Goal: Task Accomplishment & Management: Manage account settings

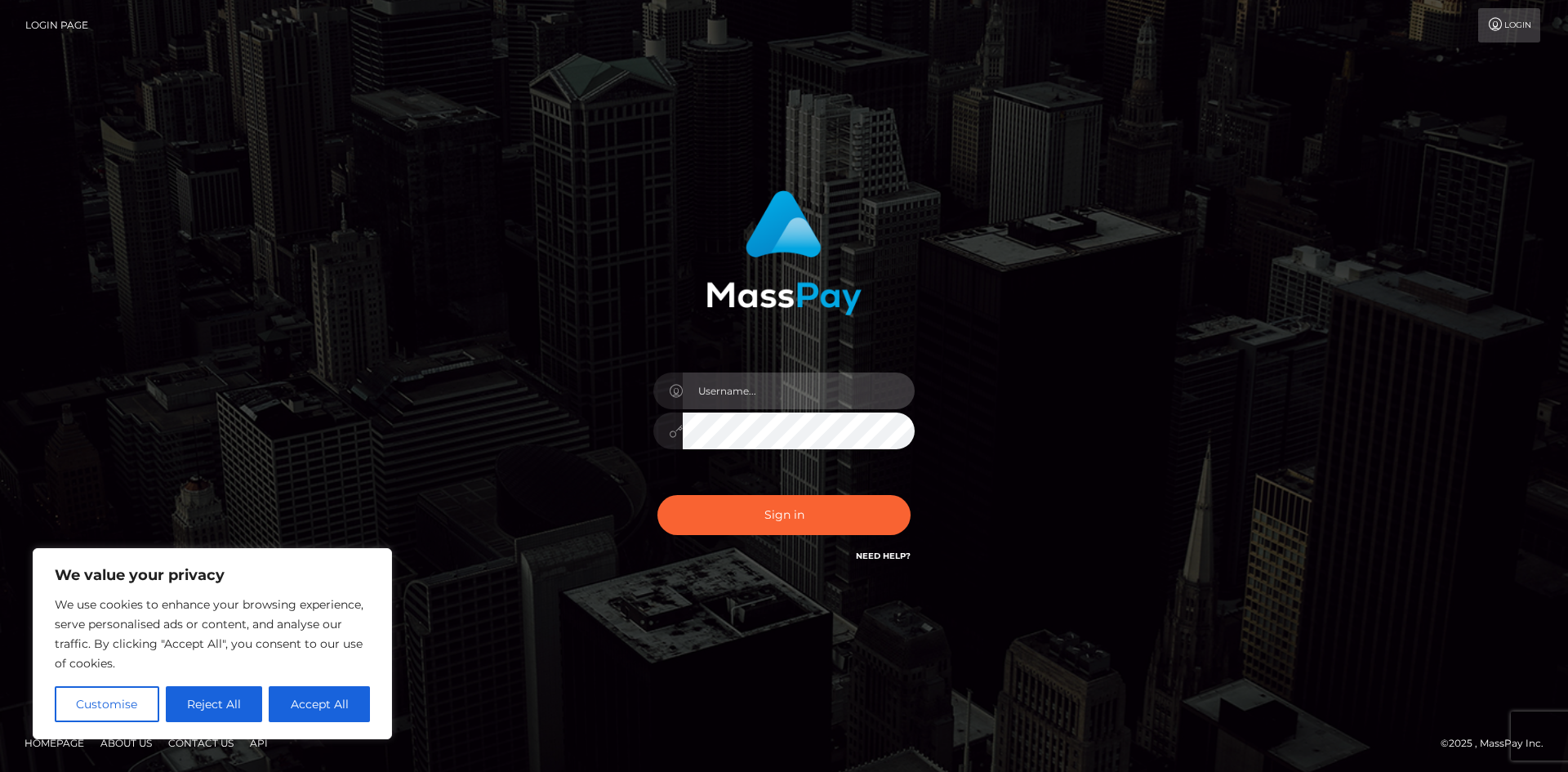
click at [763, 381] on input "text" at bounding box center [798, 390] width 232 height 37
type input "[EMAIL_ADDRESS][DOMAIN_NAME]"
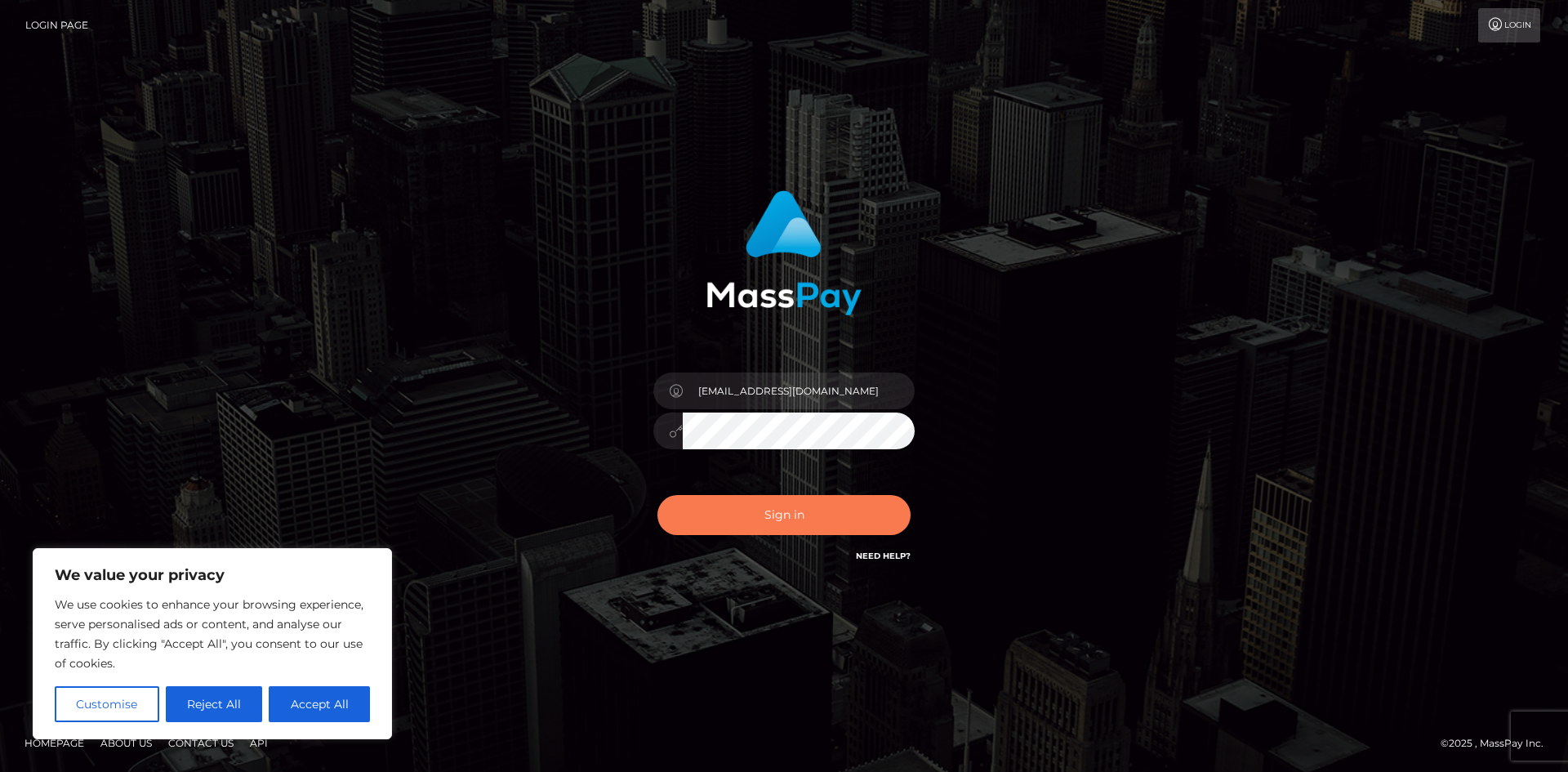
click at [774, 508] on button "Sign in" at bounding box center [783, 515] width 253 height 40
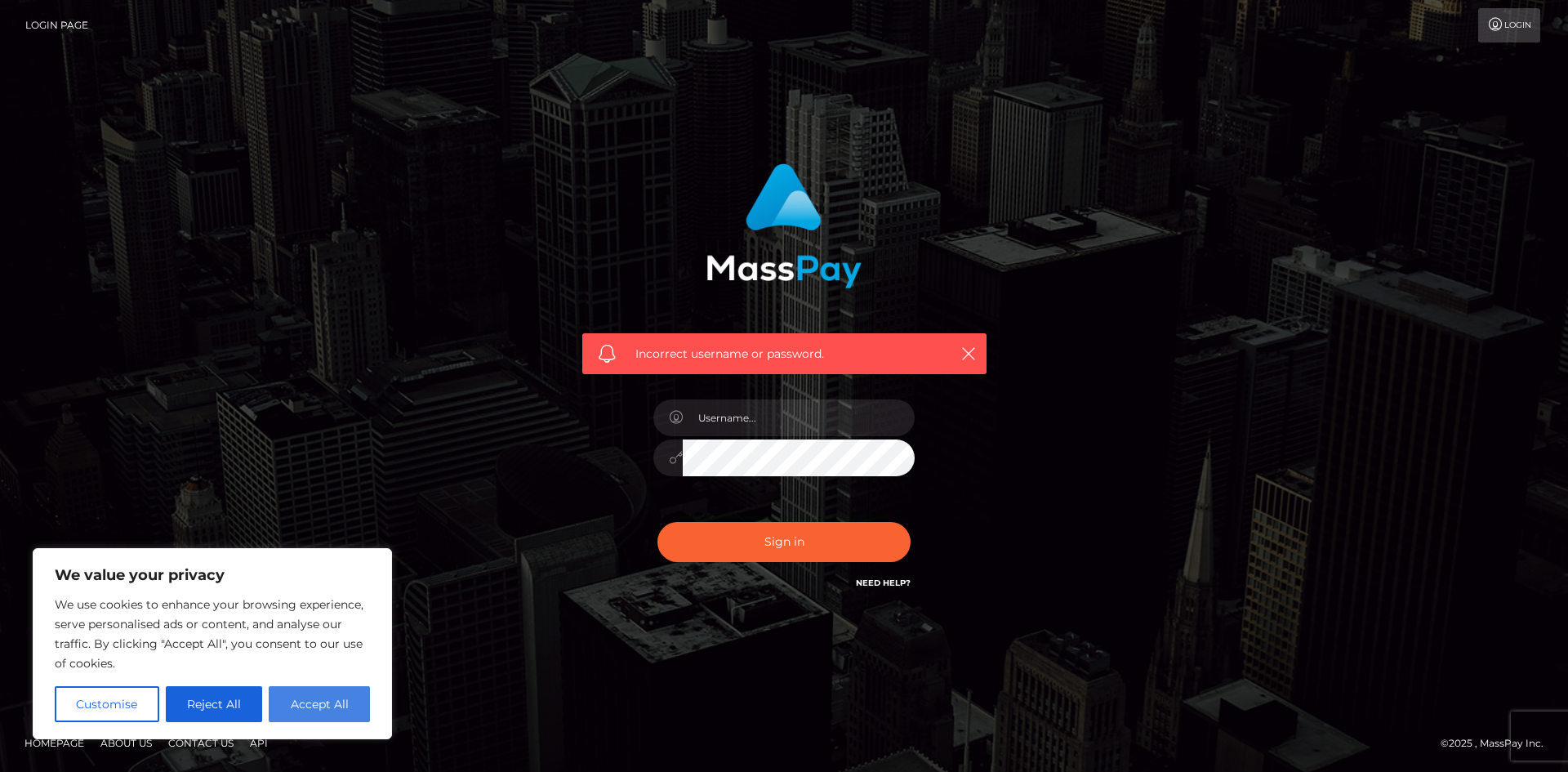
click at [330, 702] on button "Accept All" at bounding box center [319, 704] width 101 height 36
checkbox input "true"
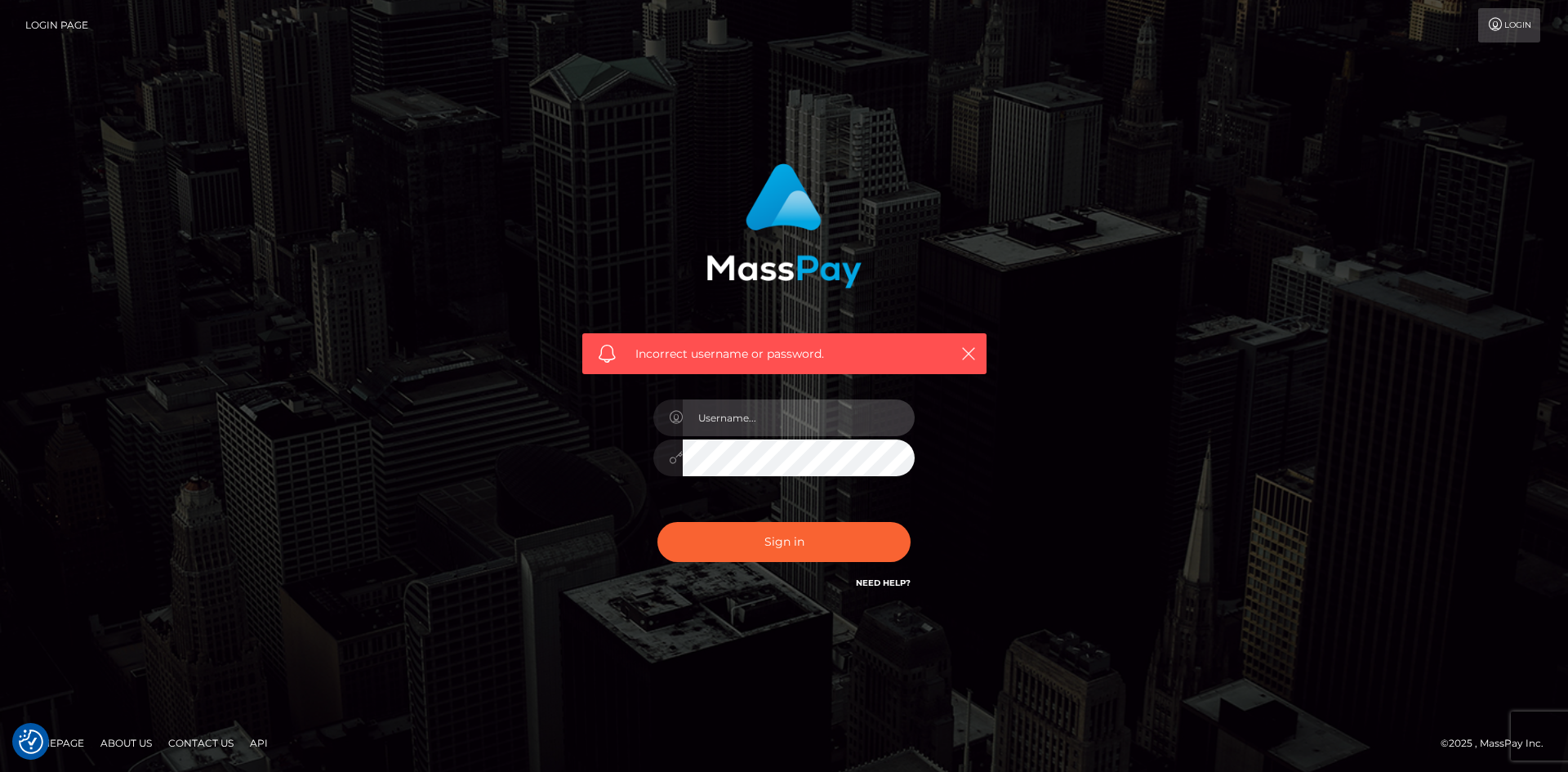
click at [808, 426] on input "text" at bounding box center [798, 418] width 232 height 37
type input "[EMAIL_ADDRESS][DOMAIN_NAME]"
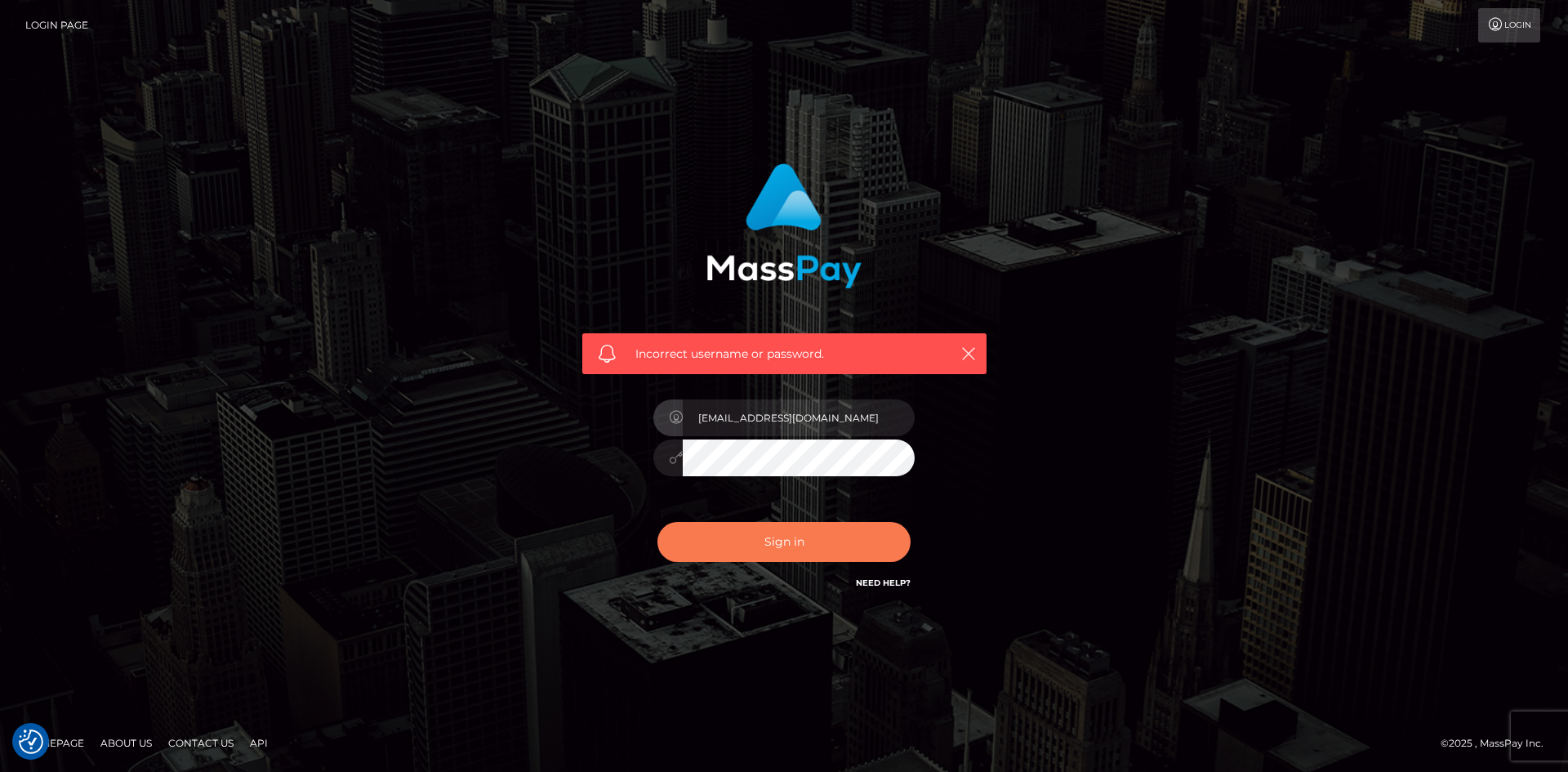
click at [835, 546] on button "Sign in" at bounding box center [783, 542] width 253 height 40
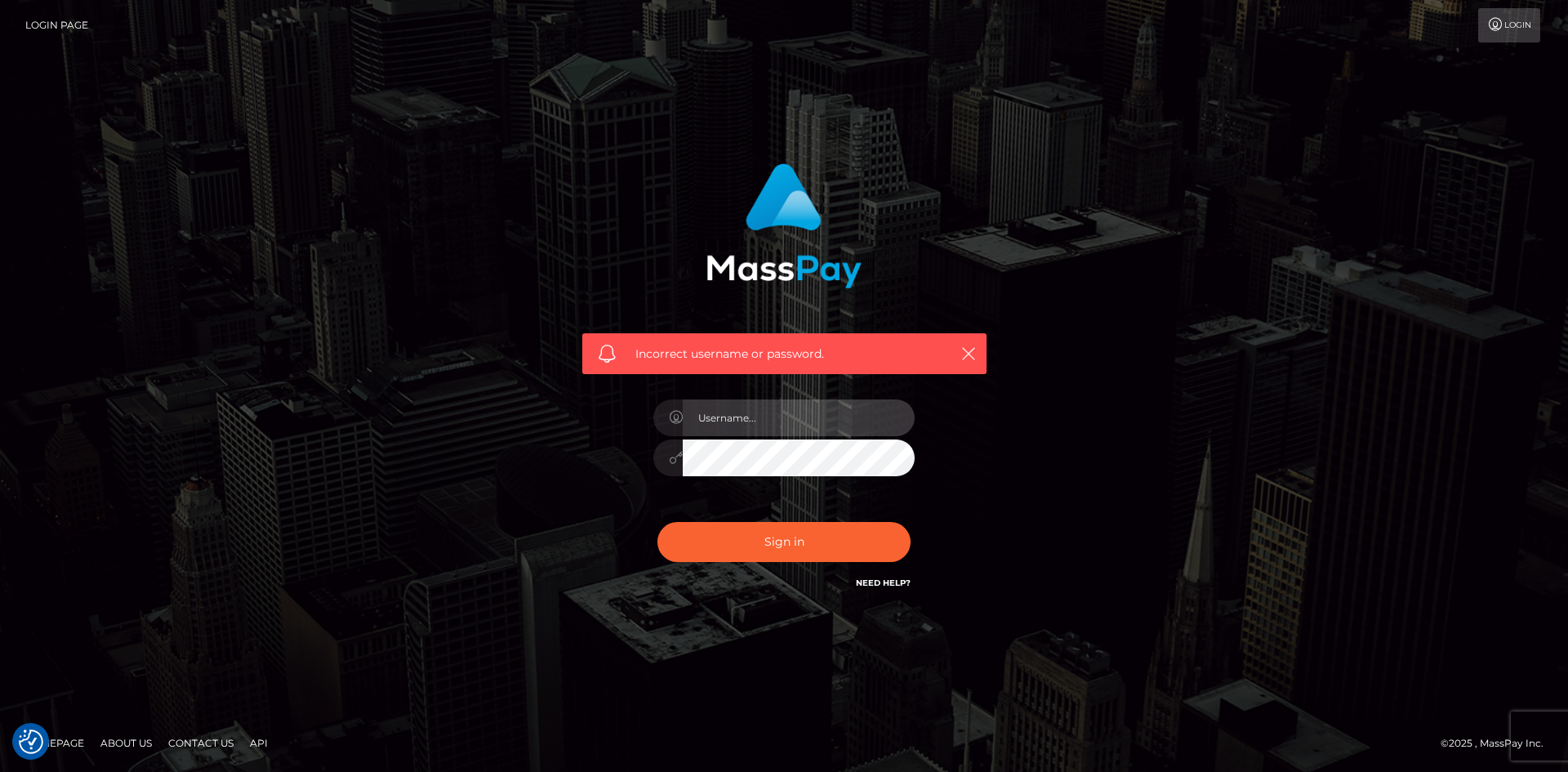
click at [816, 419] on input "text" at bounding box center [798, 418] width 232 height 37
type input "[EMAIL_ADDRESS][DOMAIN_NAME]"
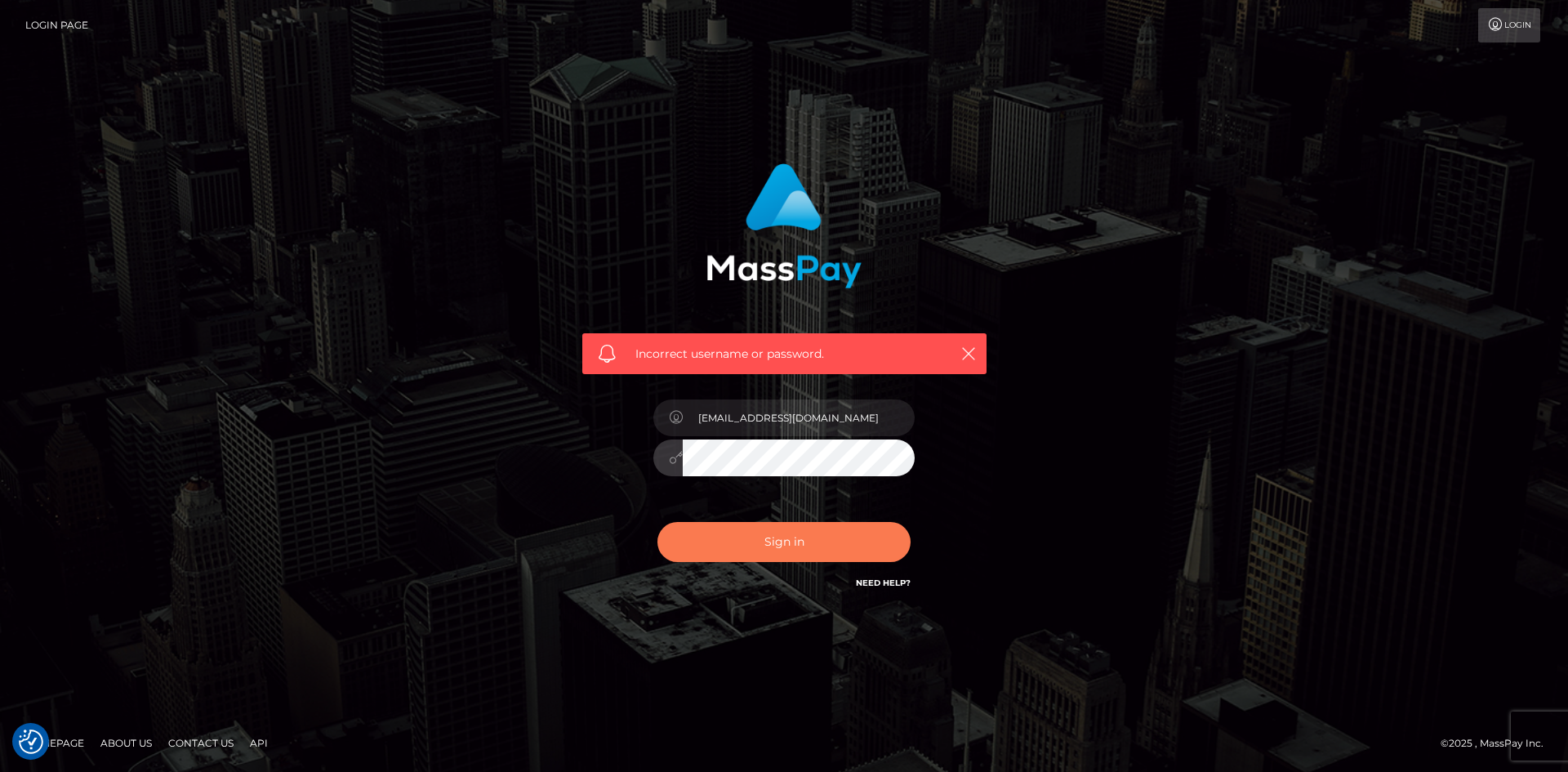
click at [657, 522] on button "Sign in" at bounding box center [783, 542] width 253 height 40
click at [759, 545] on button "Sign in" at bounding box center [783, 542] width 253 height 40
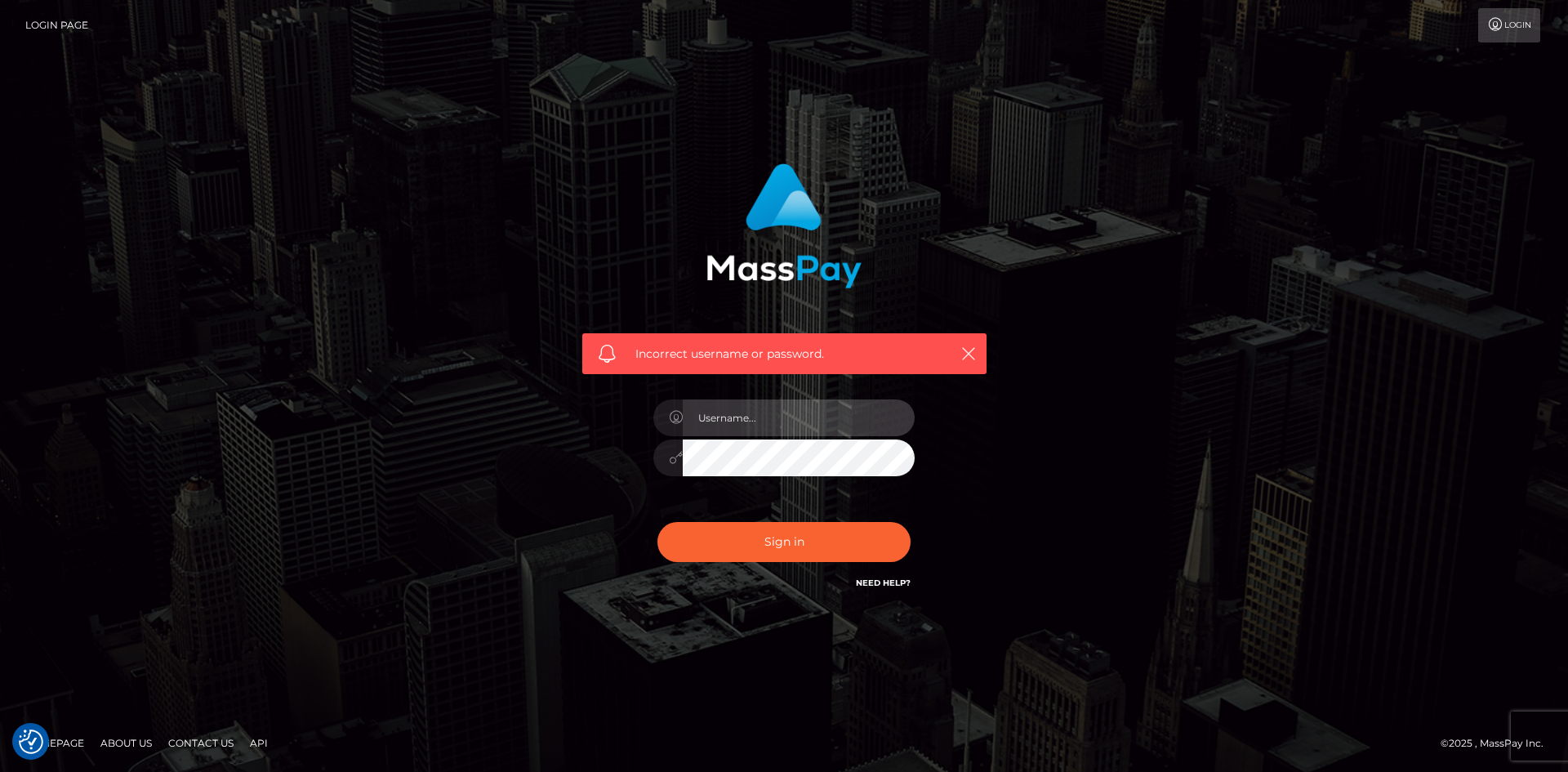
click at [768, 413] on input "text" at bounding box center [798, 418] width 232 height 37
type input "[EMAIL_ADDRESS][DOMAIN_NAME]"
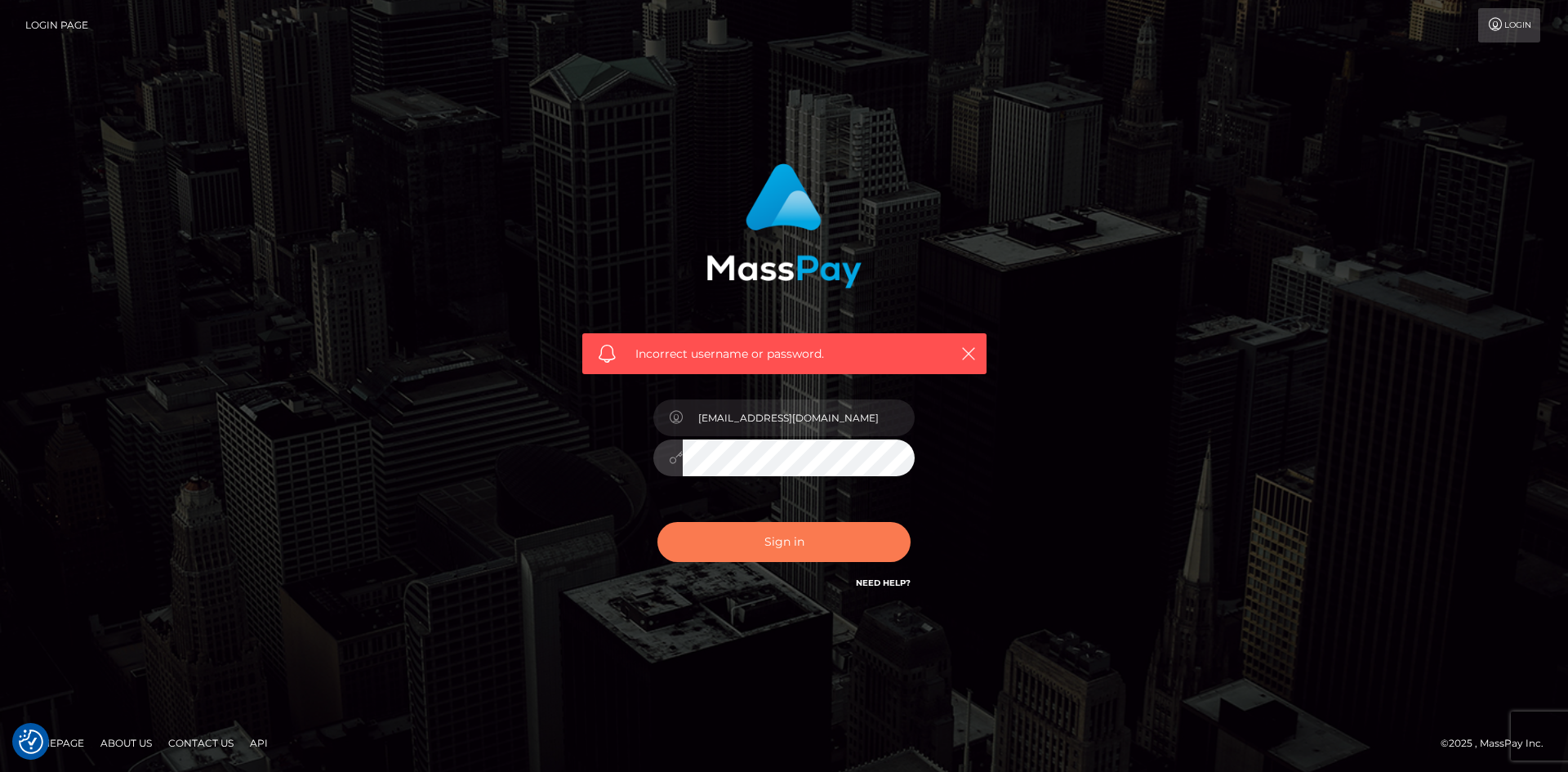
click at [733, 532] on button "Sign in" at bounding box center [783, 542] width 253 height 40
